Goal: Information Seeking & Learning: Learn about a topic

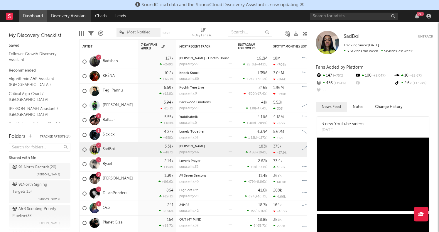
click at [69, 15] on link "Discovery Assistant" at bounding box center [69, 16] width 44 height 12
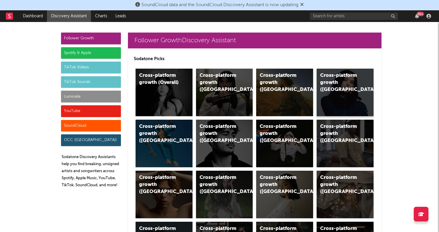
click at [339, 74] on div "Cross-platform growth ([GEOGRAPHIC_DATA])" at bounding box center [340, 82] width 40 height 21
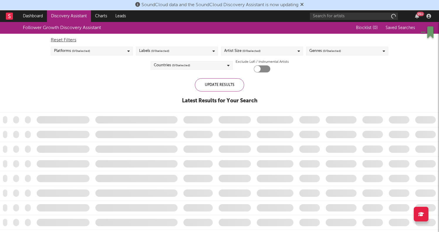
checkbox input "true"
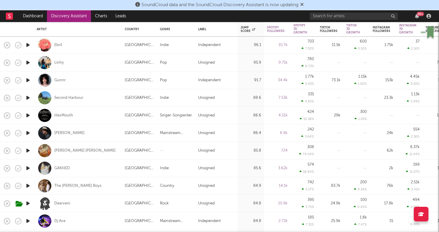
click at [26, 136] on icon "button" at bounding box center [28, 133] width 6 height 7
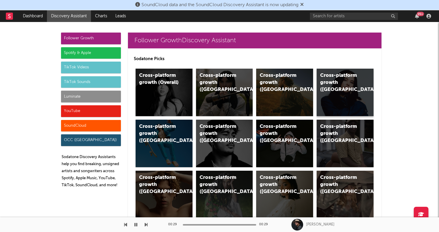
click at [358, 85] on div "Cross-platform growth ([GEOGRAPHIC_DATA])" at bounding box center [340, 82] width 40 height 21
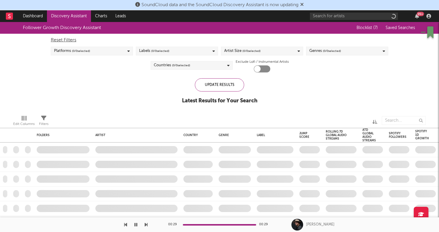
checkbox input "true"
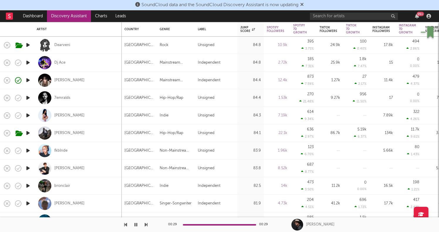
click at [28, 151] on icon "button" at bounding box center [28, 150] width 6 height 7
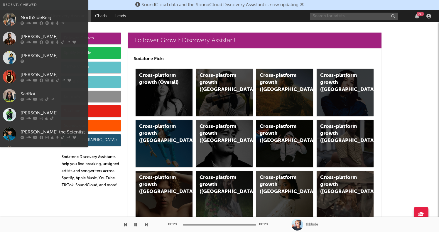
click at [342, 14] on input "text" at bounding box center [354, 16] width 88 height 7
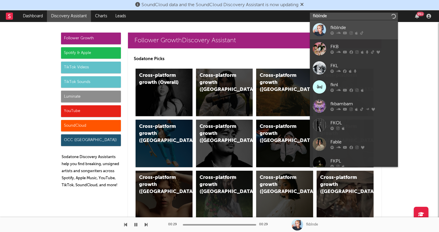
type input "fkblnde"
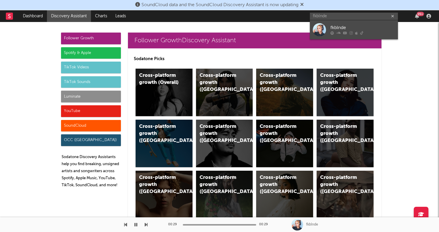
click at [350, 26] on div "fkblnde" at bounding box center [363, 27] width 65 height 7
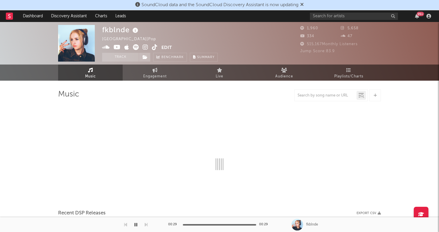
select select "6m"
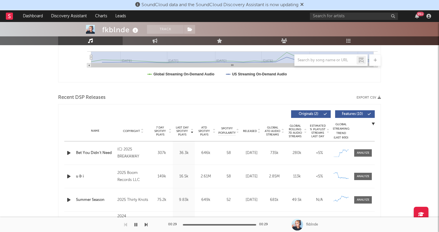
scroll to position [188, 0]
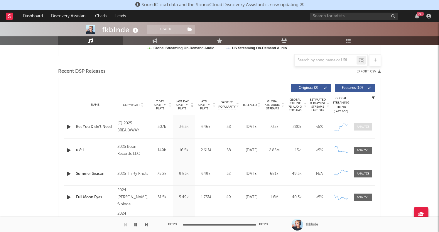
click at [359, 125] on div at bounding box center [363, 127] width 13 height 4
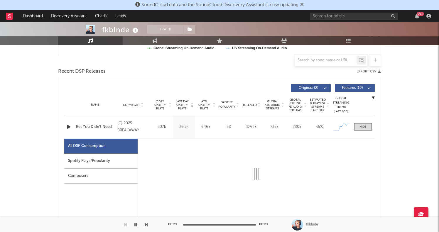
select select "1w"
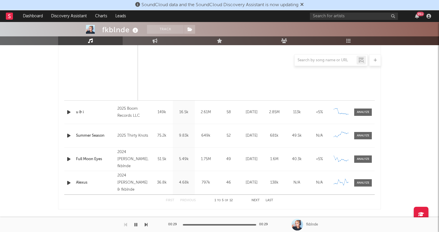
scroll to position [512, 0]
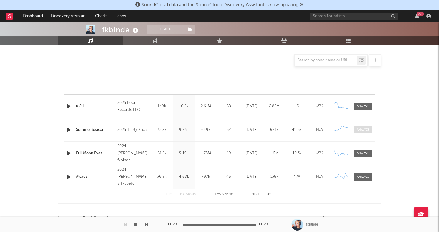
click at [357, 127] on span at bounding box center [364, 129] width 18 height 7
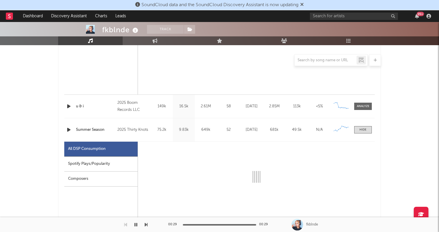
select select "1w"
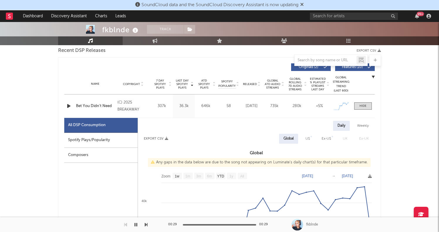
scroll to position [208, 0]
